Goal: Task Accomplishment & Management: Complete application form

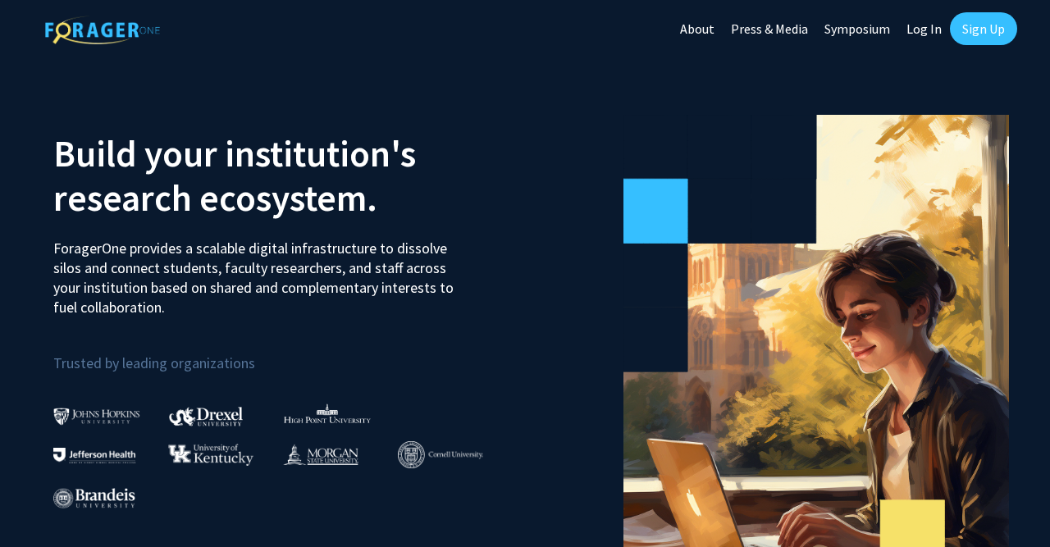
click at [1023, 37] on div "Skip navigation About Press & Media Symposium Log In Sign Up" at bounding box center [525, 28] width 1050 height 57
click at [998, 32] on link "Sign Up" at bounding box center [983, 28] width 67 height 33
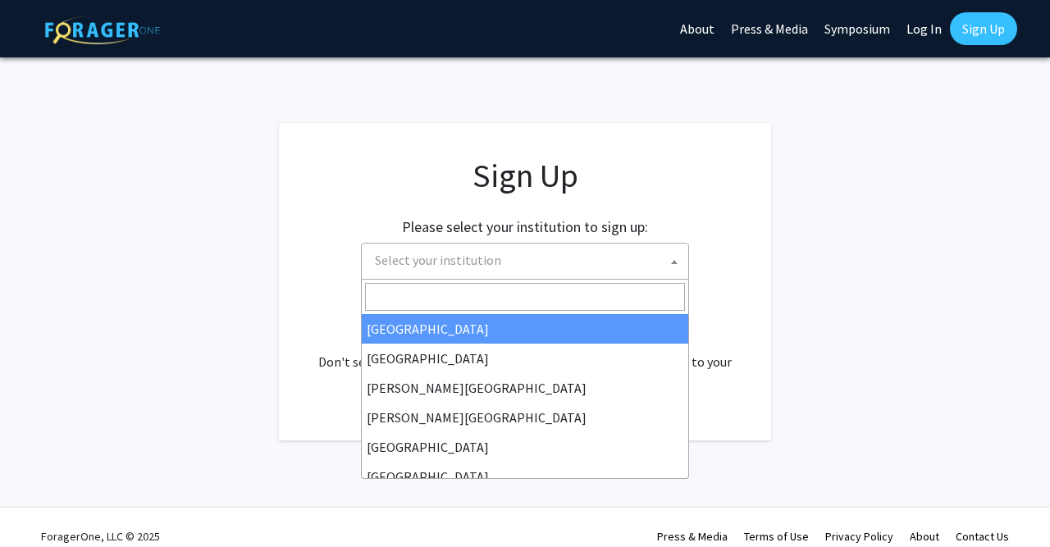
click at [604, 273] on span "Select your institution" at bounding box center [528, 261] width 320 height 34
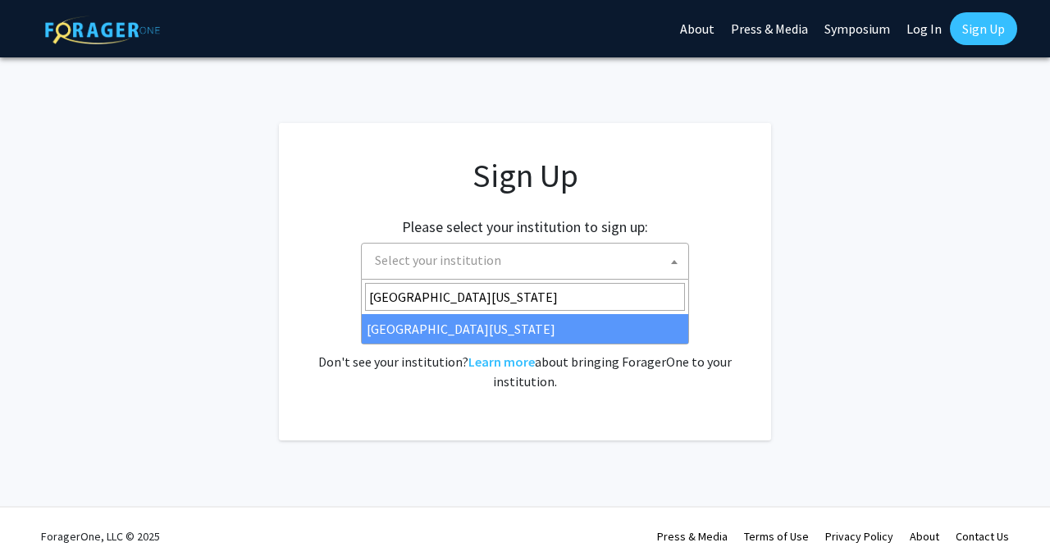
type input "[GEOGRAPHIC_DATA][US_STATE]"
select select "33"
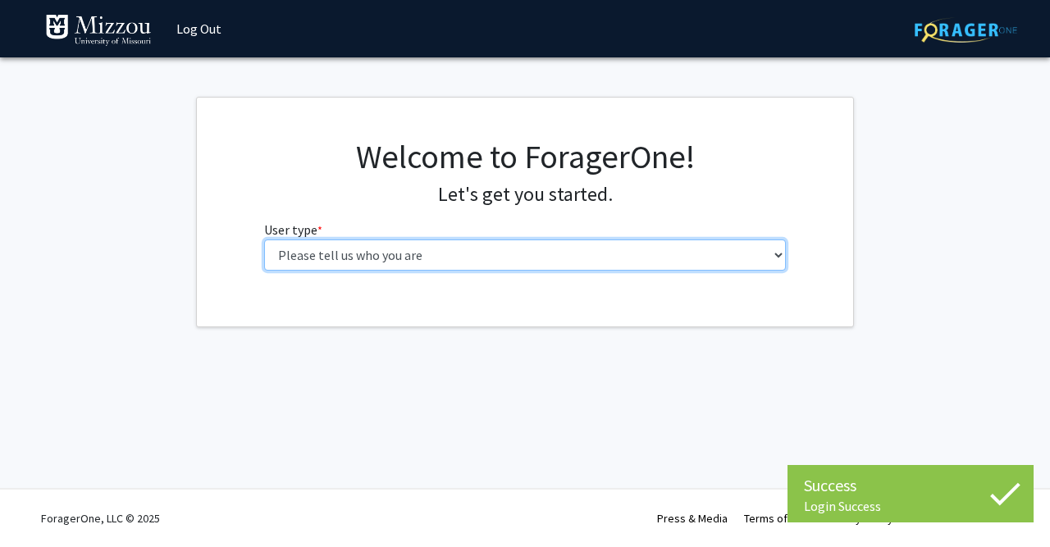
click at [264, 240] on select "Please tell us who you are Undergraduate Student Master's Student Doctoral Cand…" at bounding box center [525, 255] width 523 height 31
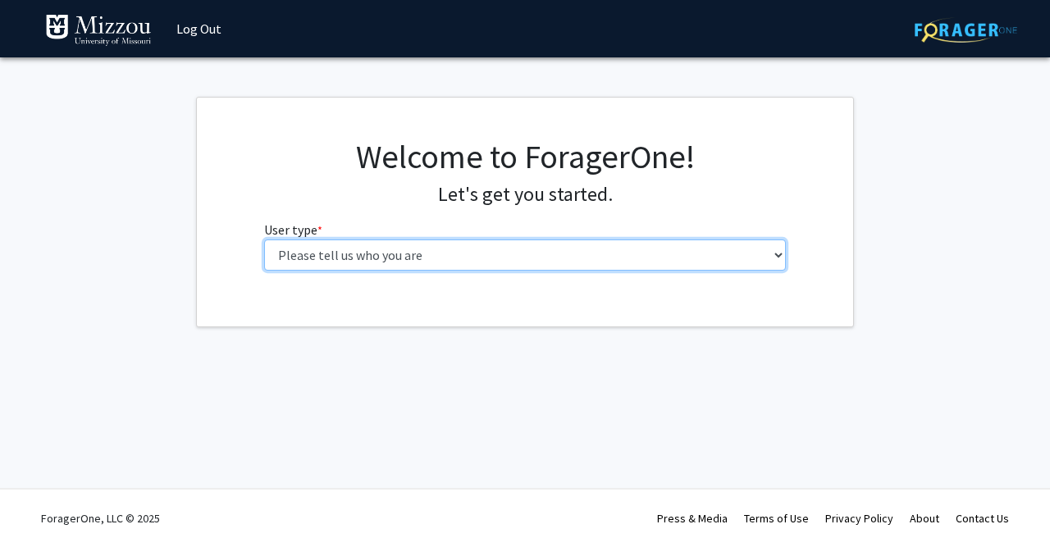
select select "1: undergrad"
click option "Undergraduate Student" at bounding box center [0, 0] width 0 height 0
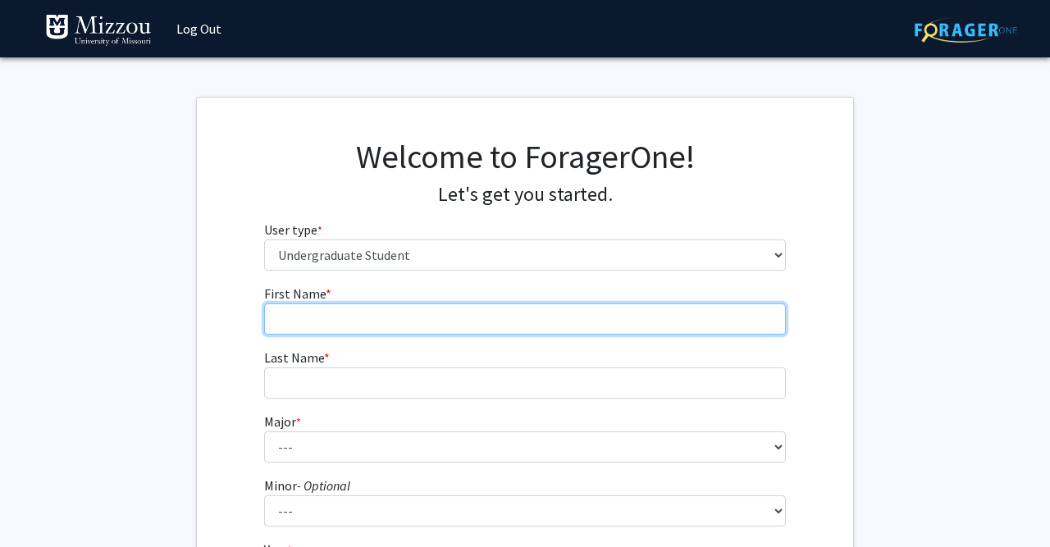
click at [456, 312] on input "First Name * required" at bounding box center [525, 319] width 523 height 31
type input "[PERSON_NAME]"
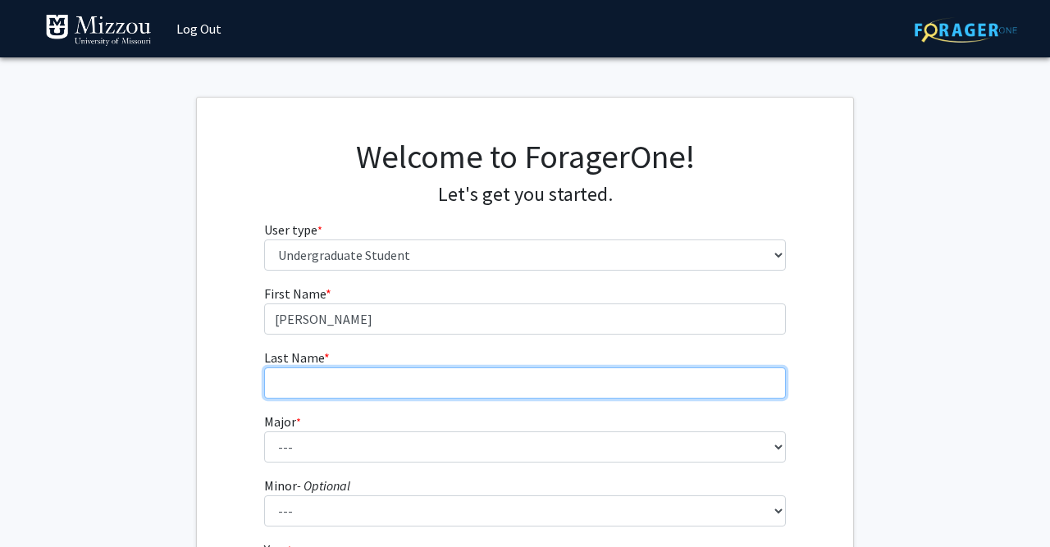
click at [415, 381] on input "Last Name * required" at bounding box center [525, 383] width 523 height 31
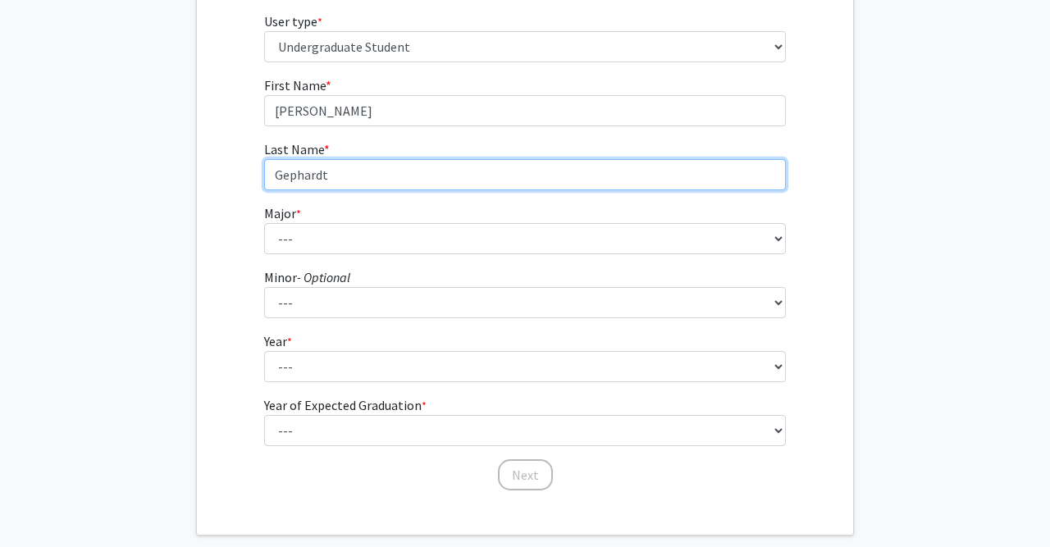
scroll to position [208, 0]
type input "Gephardt"
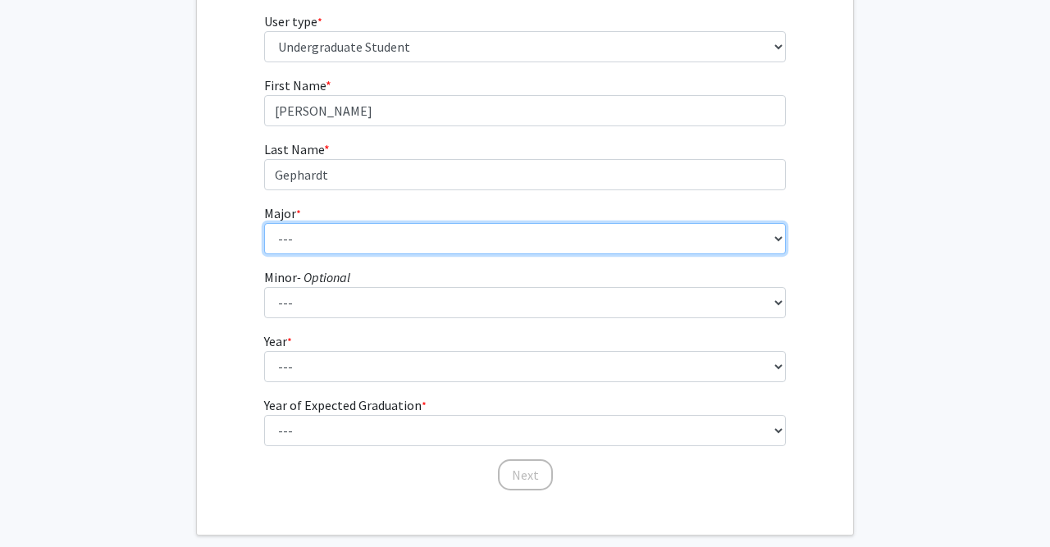
click at [264, 223] on select "--- Agribusiness Management Agricultural Education Agricultural Education: Comm…" at bounding box center [525, 238] width 523 height 31
select select "96: 2590"
click option "Mechanical Engineering" at bounding box center [0, 0] width 0 height 0
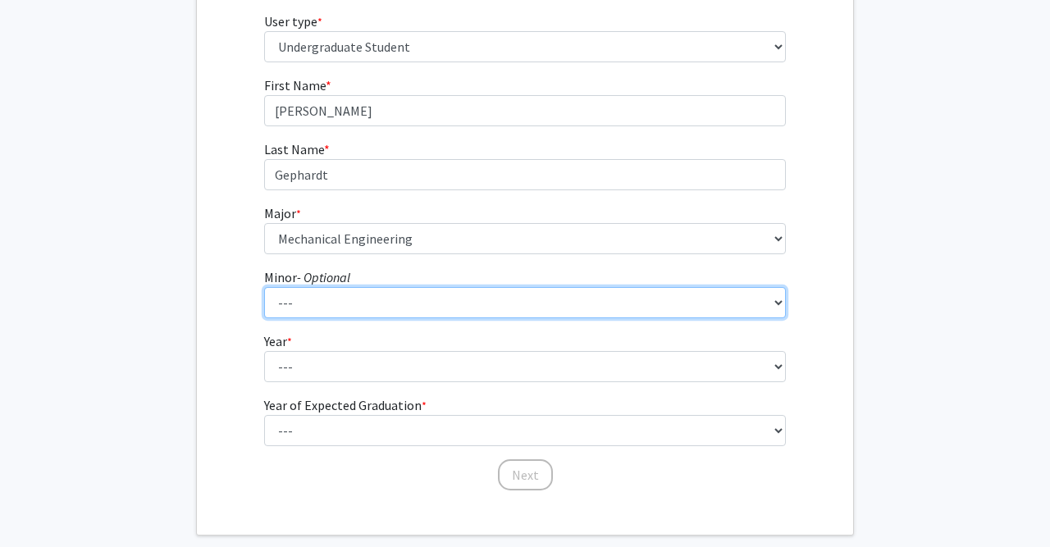
click at [264, 287] on select "--- Accountancy Aerospace Engineering Aerospace Studies Agribusiness Management…" at bounding box center [525, 302] width 523 height 31
click option "---" at bounding box center [0, 0] width 0 height 0
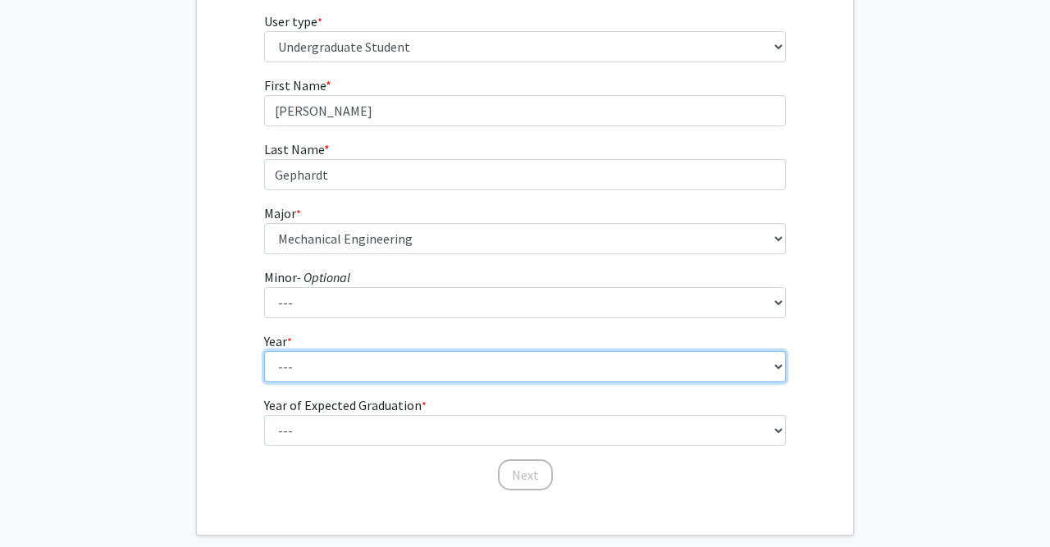
click at [264, 351] on select "--- First-year Sophomore Junior Senior Postbaccalaureate Certificate" at bounding box center [525, 366] width 523 height 31
select select "1: first-year"
click option "First-year" at bounding box center [0, 0] width 0 height 0
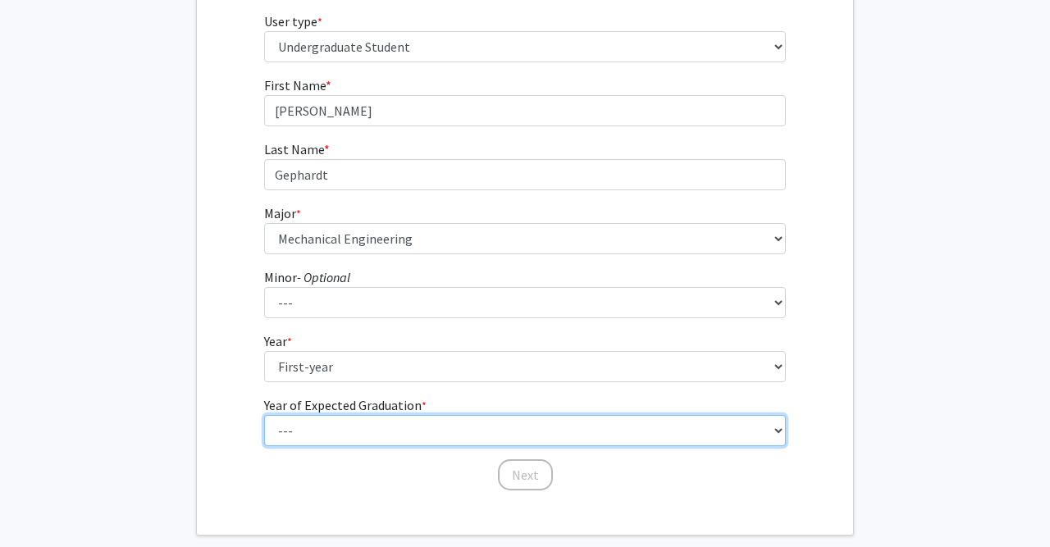
click at [264, 415] on select "--- 2025 2026 2027 2028 2029 2030 2031 2032 2033 2034" at bounding box center [525, 430] width 523 height 31
select select "5: 2029"
click option "2029" at bounding box center [0, 0] width 0 height 0
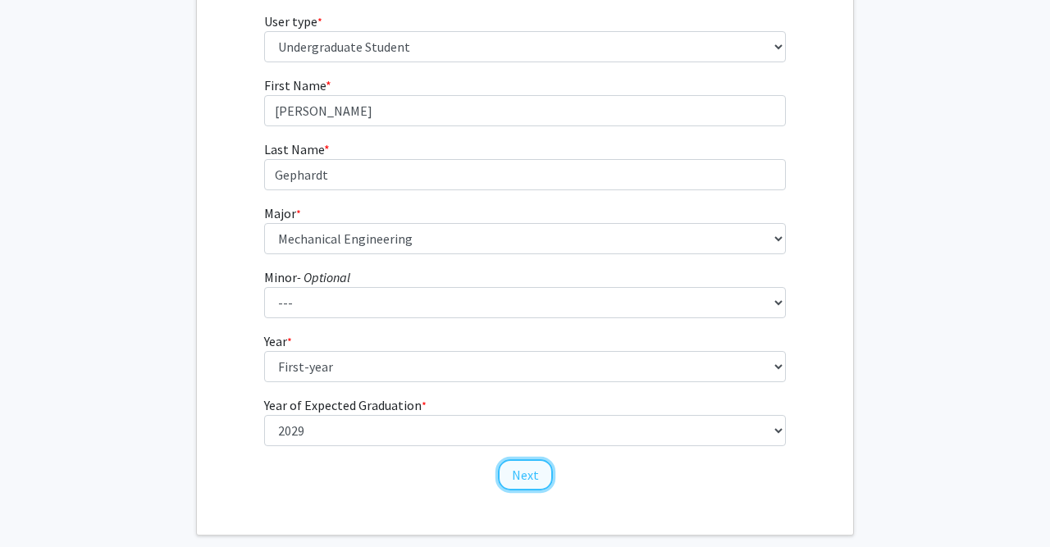
click at [509, 485] on button "Next" at bounding box center [525, 474] width 55 height 31
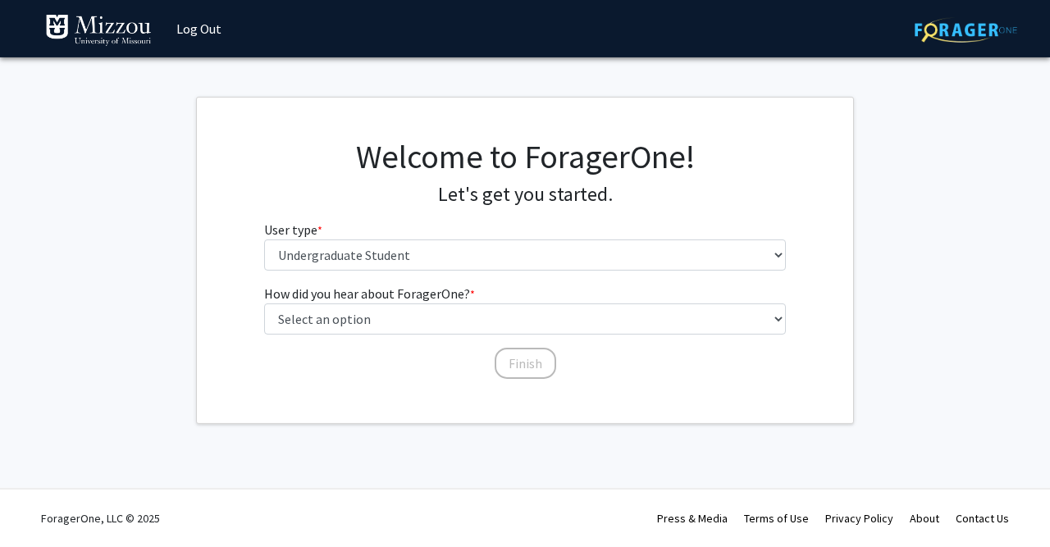
scroll to position [0, 0]
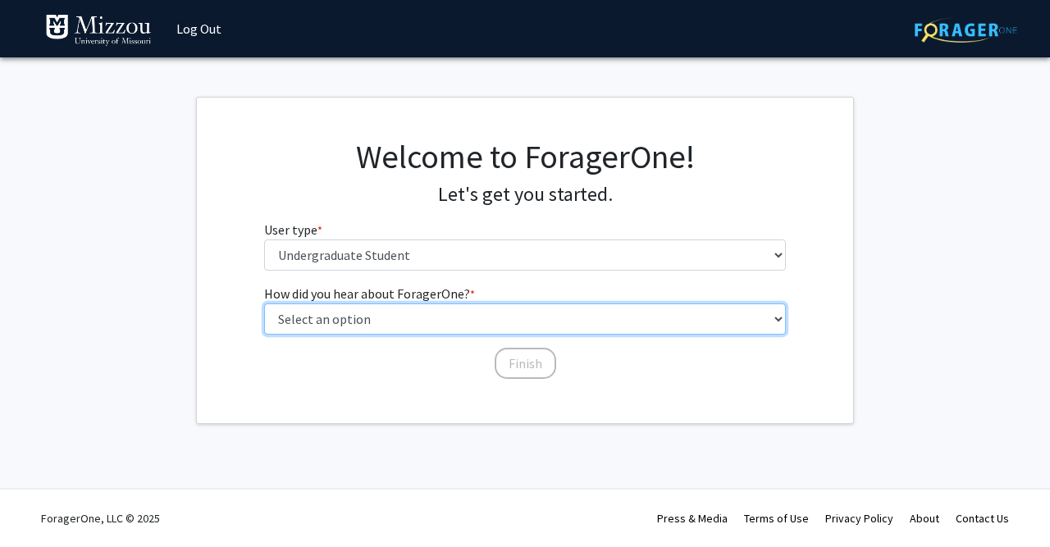
click at [264, 304] on select "Select an option Peer/student recommendation Faculty/staff recommendation Unive…" at bounding box center [525, 319] width 523 height 31
select select "2: faculty_recommendation"
click option "Faculty/staff recommendation" at bounding box center [0, 0] width 0 height 0
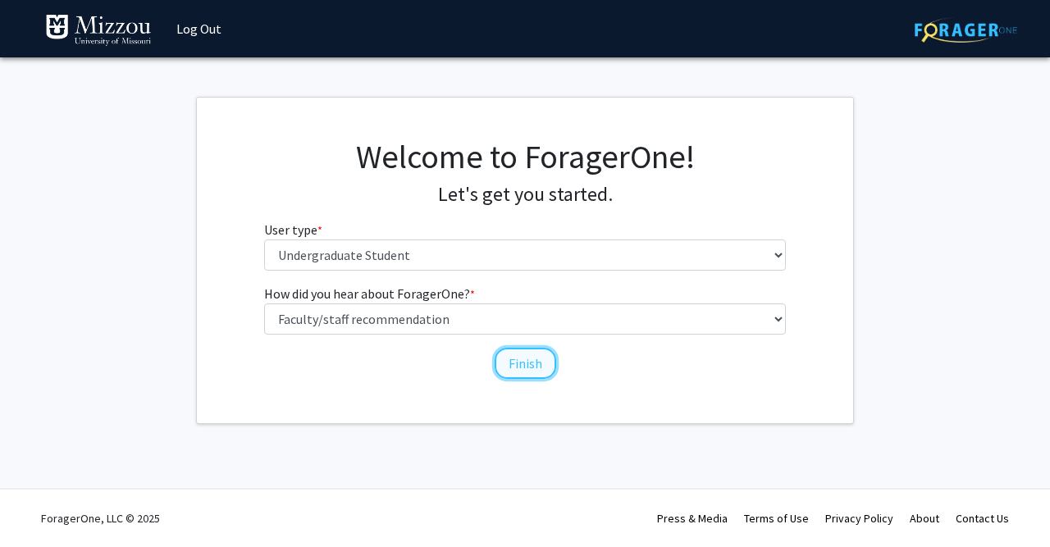
click at [516, 376] on button "Finish" at bounding box center [526, 363] width 62 height 31
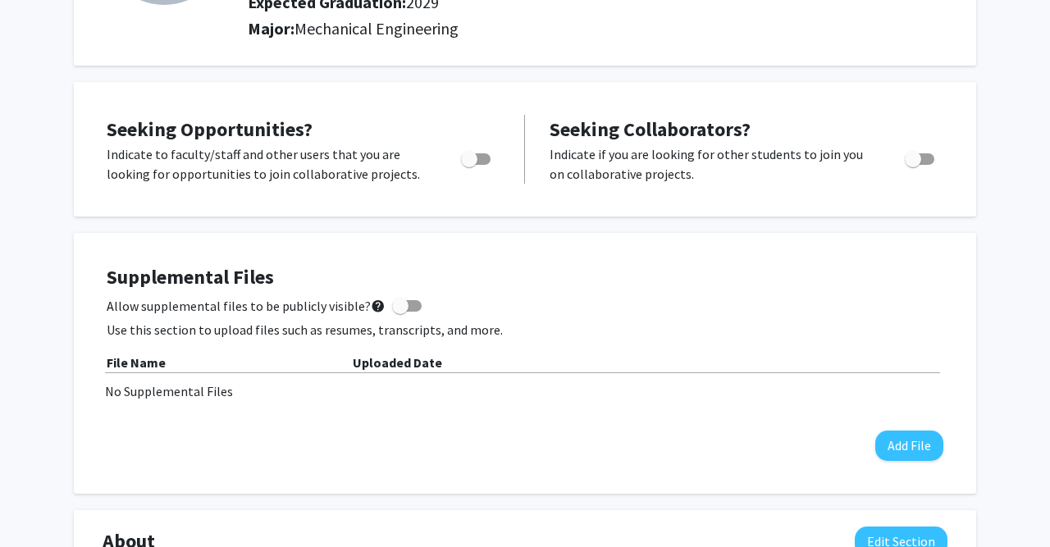
scroll to position [221, 0]
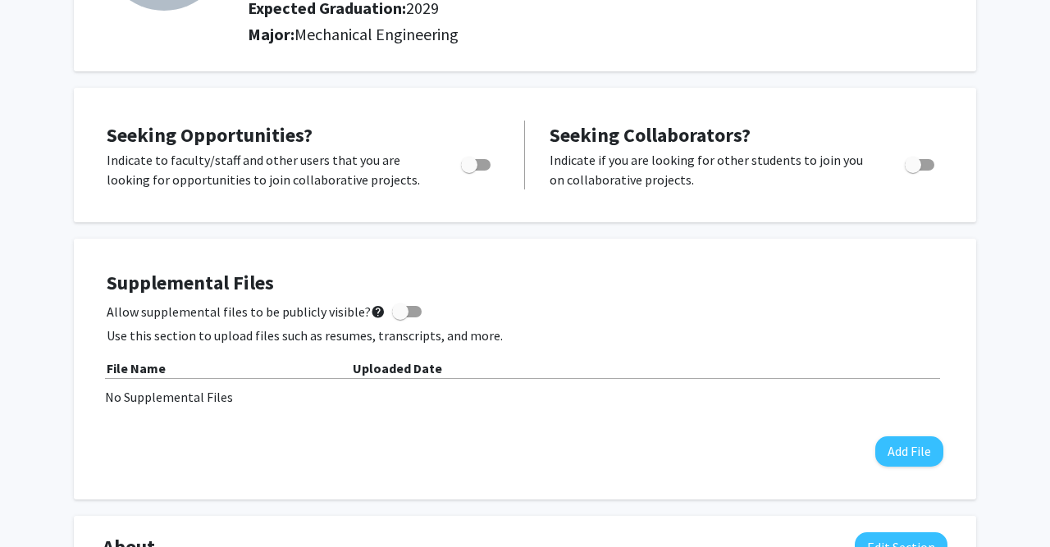
click at [486, 158] on label "Toggle" at bounding box center [472, 165] width 36 height 20
click at [469, 171] on input "Are you actively seeking opportunities?" at bounding box center [468, 171] width 1 height 1
checkbox input "true"
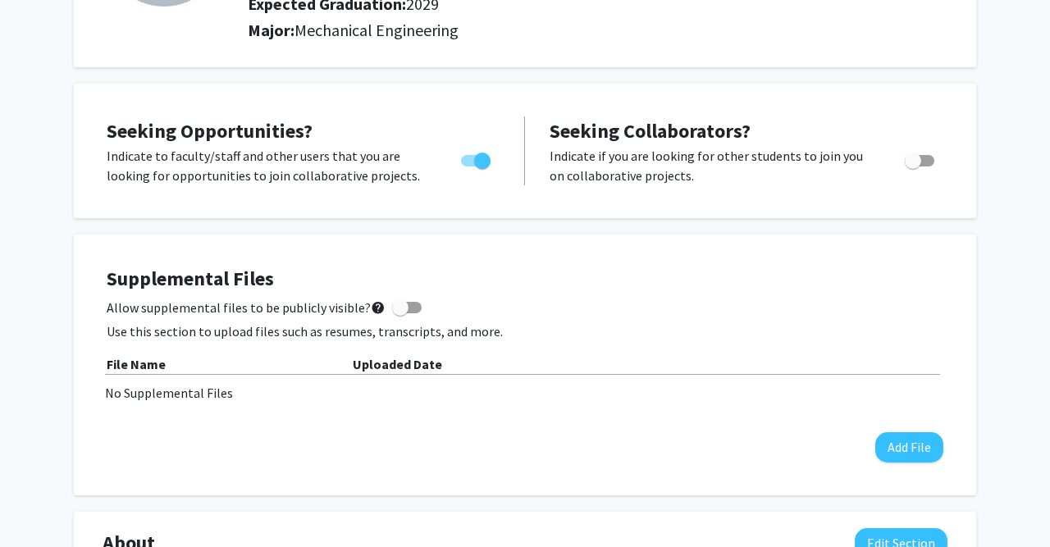
scroll to position [226, 0]
